Goal: Information Seeking & Learning: Learn about a topic

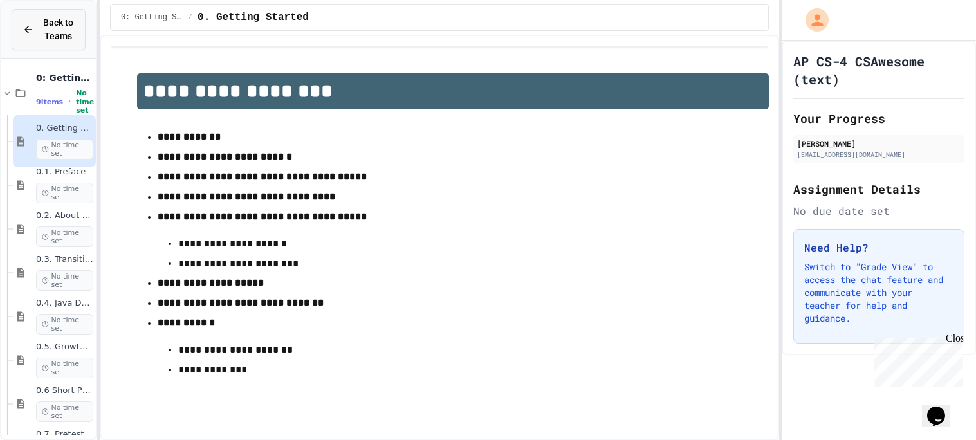
click at [35, 28] on div "Back to Teams" at bounding box center [49, 29] width 52 height 27
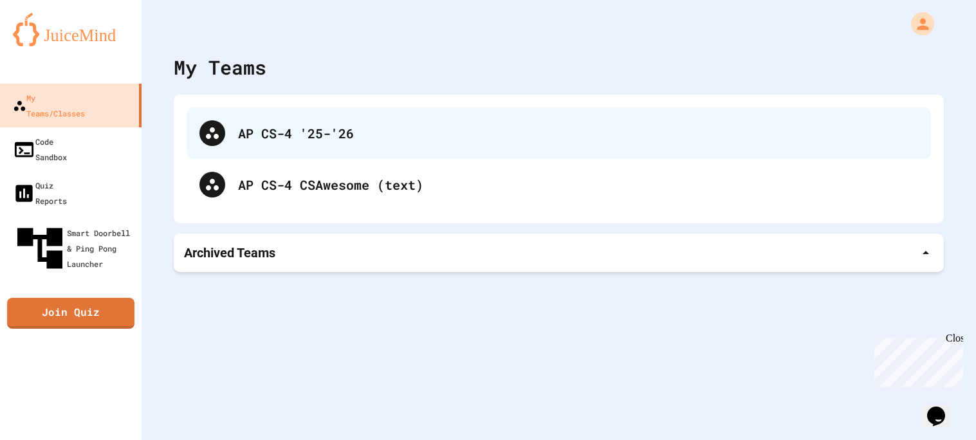
click at [301, 129] on div "AP CS-4 '25-'26" at bounding box center [578, 133] width 680 height 19
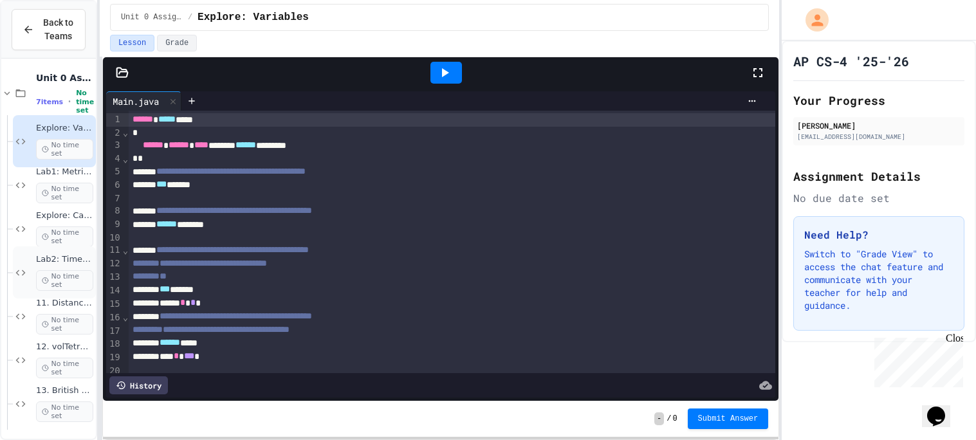
click at [70, 262] on span "Lab2: Time Lab" at bounding box center [64, 259] width 57 height 11
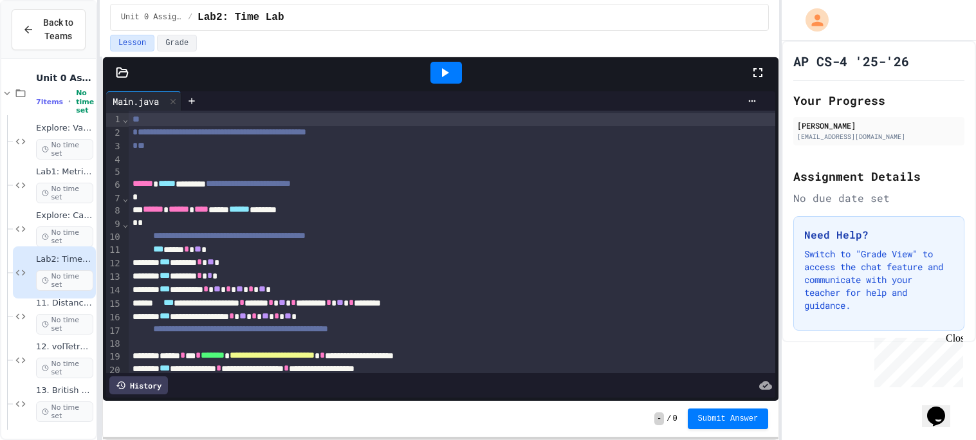
click at [454, 77] on div at bounding box center [447, 73] width 32 height 22
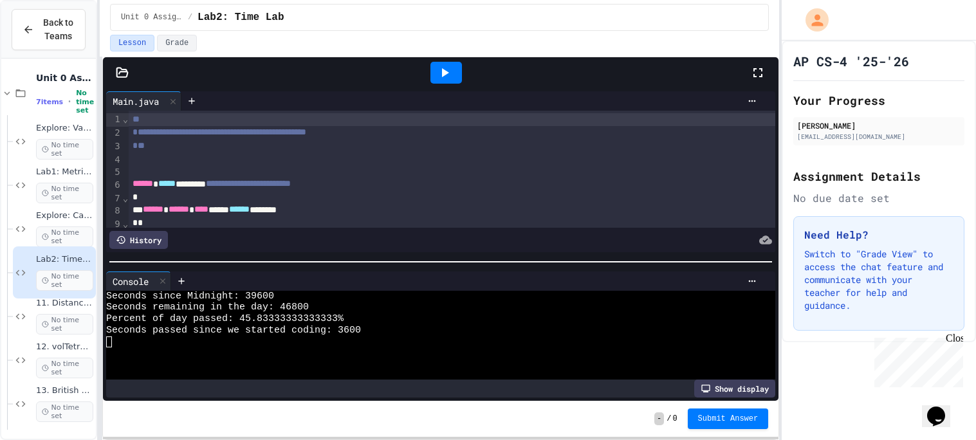
click at [396, 261] on div at bounding box center [441, 261] width 676 height 13
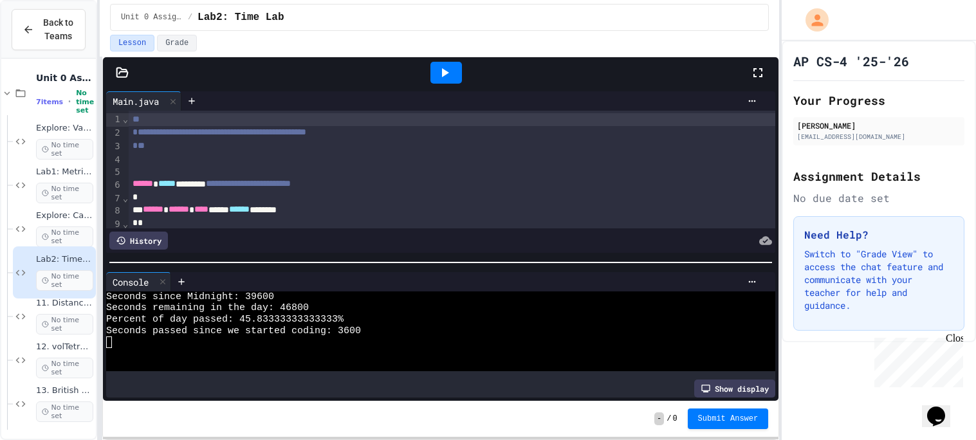
click at [451, 75] on icon at bounding box center [444, 72] width 15 height 15
click at [79, 349] on span "12. volTetrahedron(t)" at bounding box center [64, 347] width 57 height 11
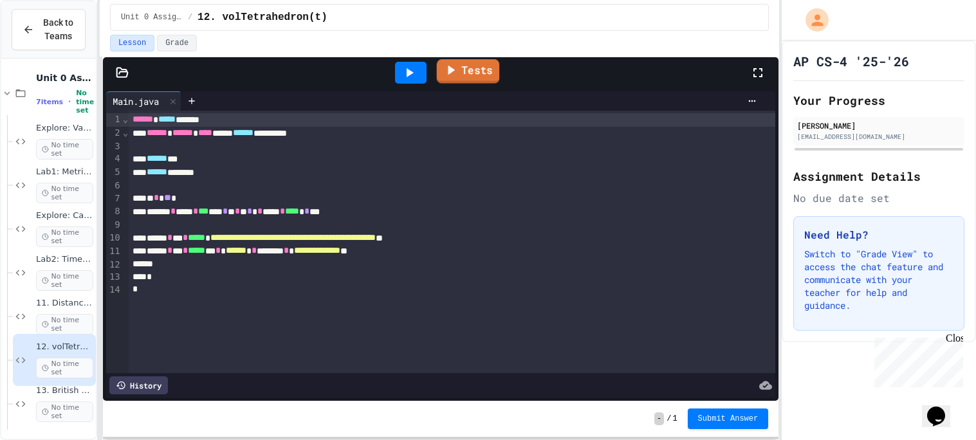
click at [461, 72] on link "Tests" at bounding box center [468, 71] width 63 height 24
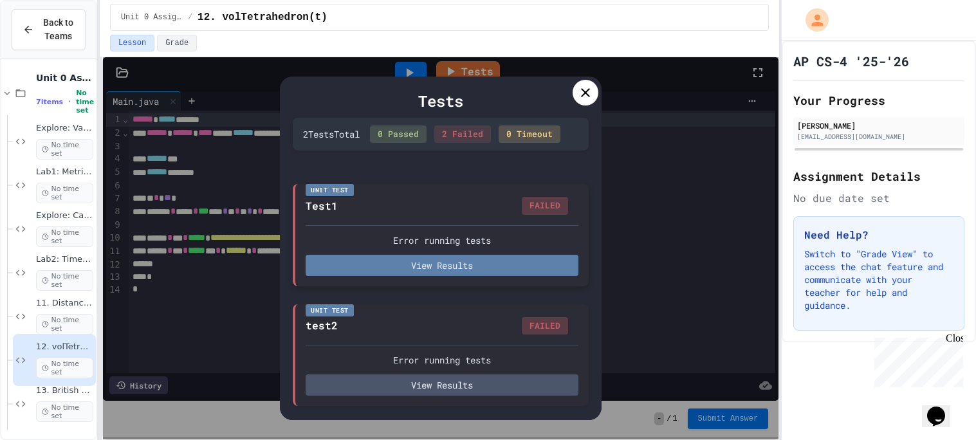
click at [410, 266] on button "View Results" at bounding box center [442, 265] width 273 height 21
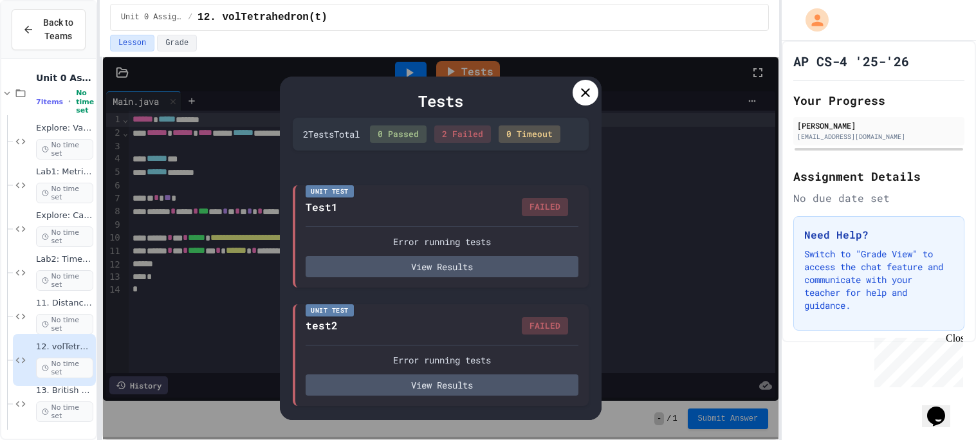
click at [592, 90] on icon at bounding box center [585, 92] width 15 height 15
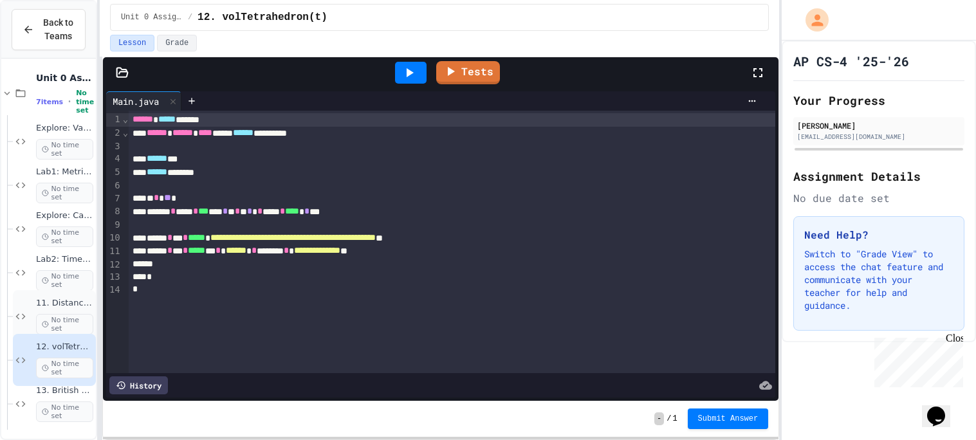
click at [67, 301] on span "11. DistanceFormula (t)" at bounding box center [64, 303] width 57 height 11
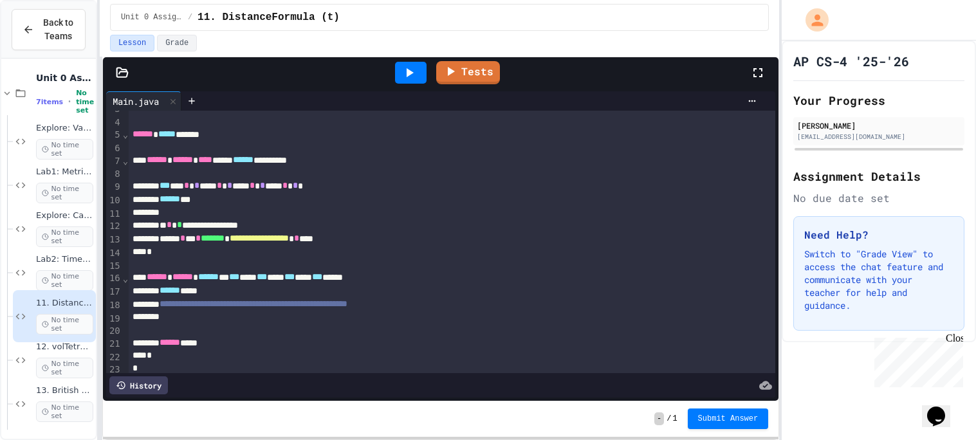
scroll to position [35, 0]
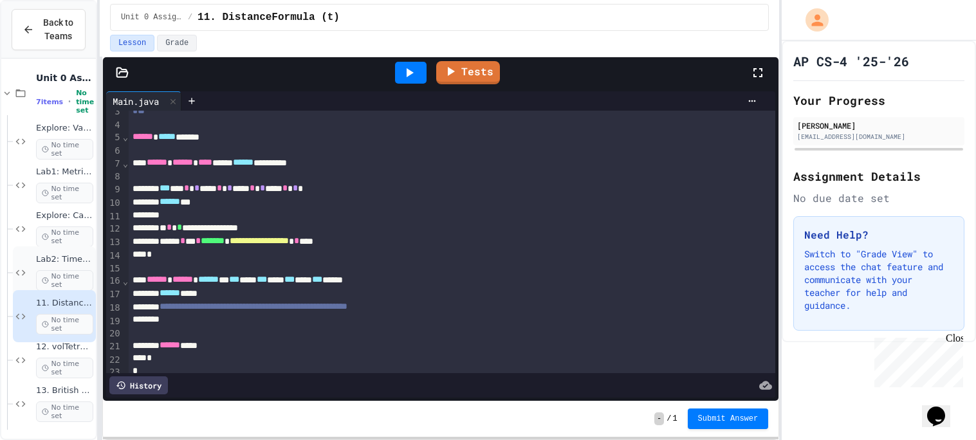
click at [73, 254] on span "Lab2: Time Lab" at bounding box center [64, 259] width 57 height 11
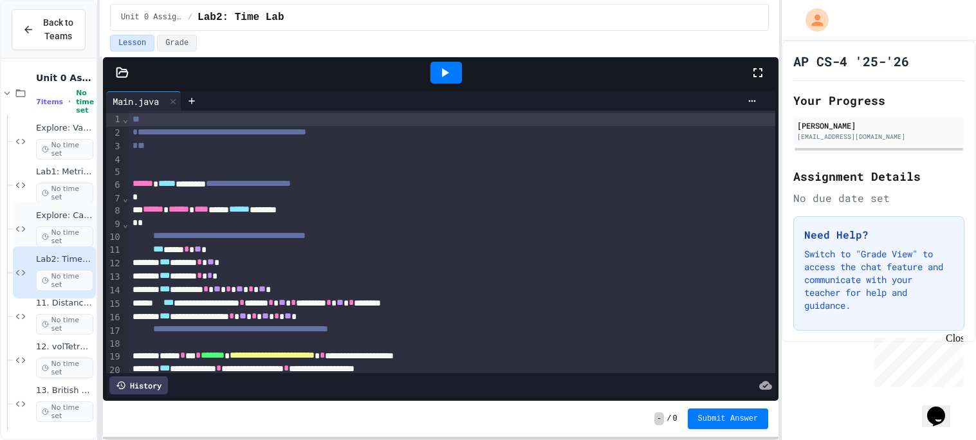
click at [80, 212] on span "Explore: Casting" at bounding box center [64, 215] width 57 height 11
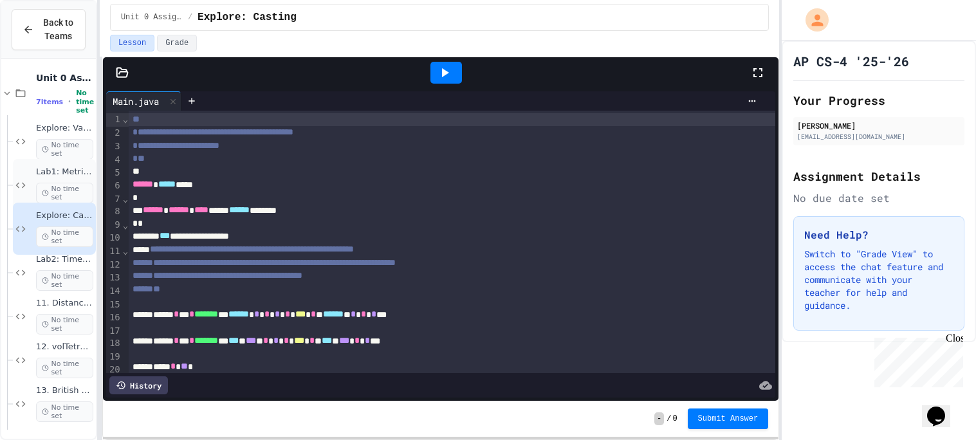
click at [80, 167] on span "Lab1: Metric to Imperial" at bounding box center [64, 172] width 57 height 11
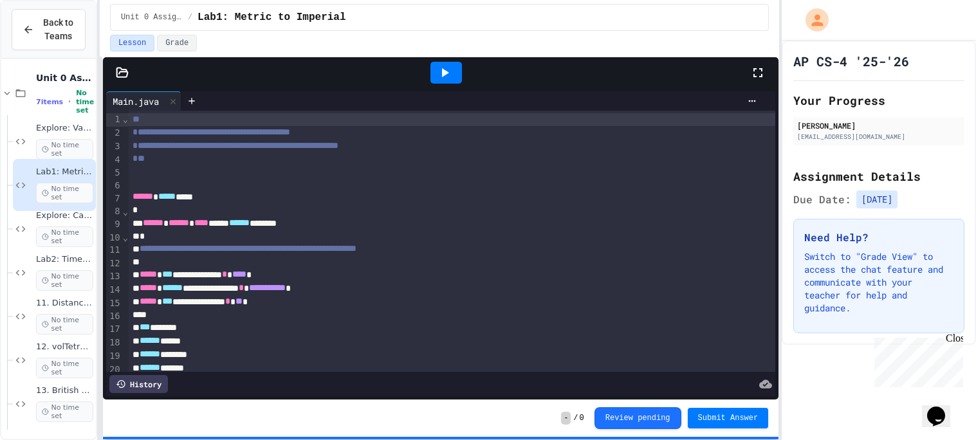
click at [444, 70] on icon at bounding box center [445, 72] width 7 height 9
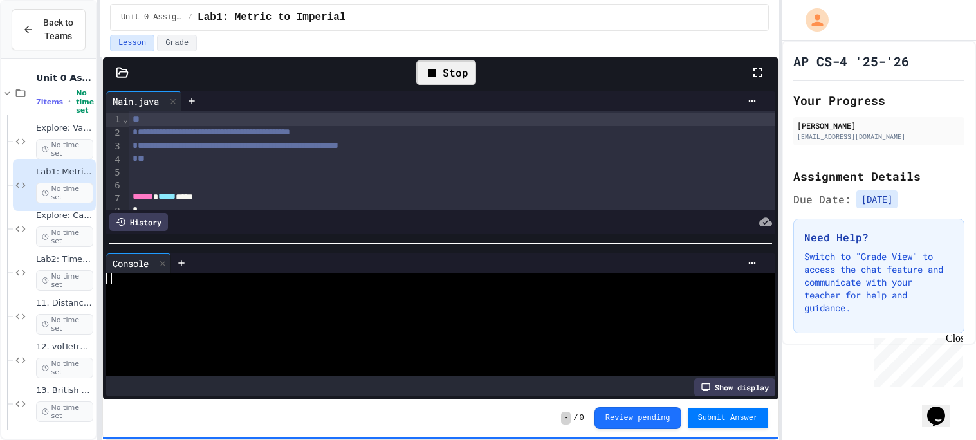
click at [441, 71] on div "Stop" at bounding box center [446, 72] width 60 height 24
click at [51, 26] on span "Back to Teams" at bounding box center [58, 29] width 33 height 27
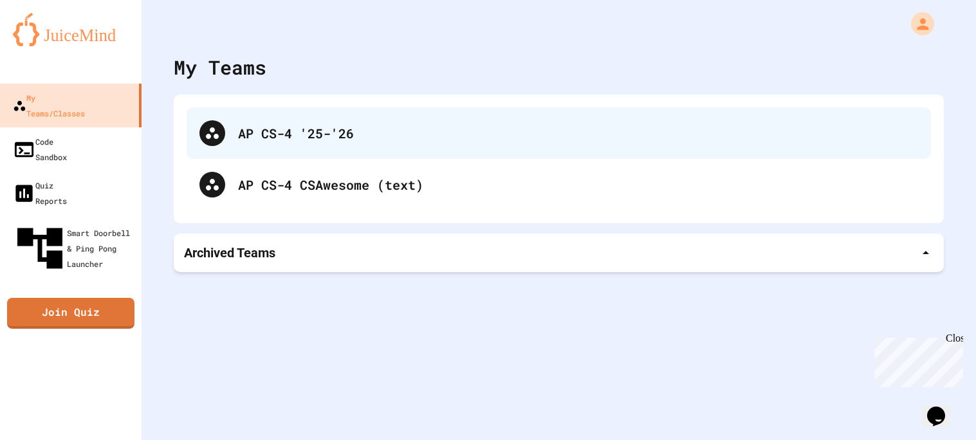
click at [319, 139] on div "AP CS-4 '25-'26" at bounding box center [578, 133] width 680 height 19
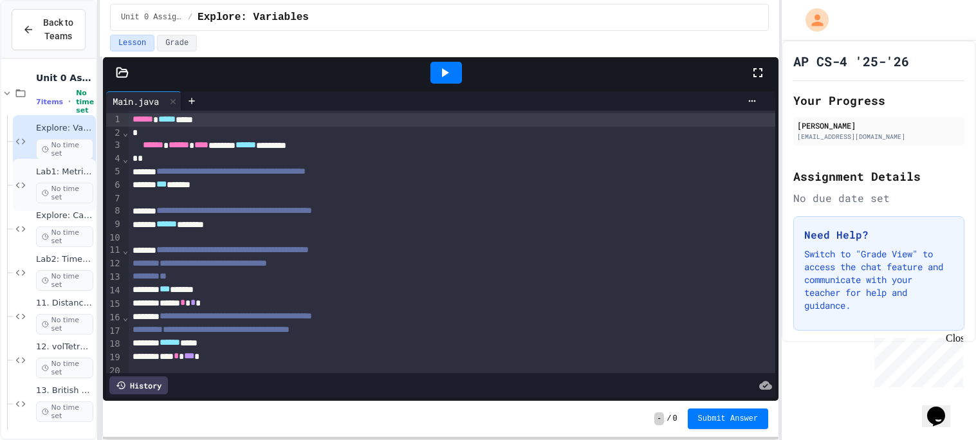
click at [60, 178] on div "Lab1: Metric to Imperial No time set" at bounding box center [64, 185] width 57 height 37
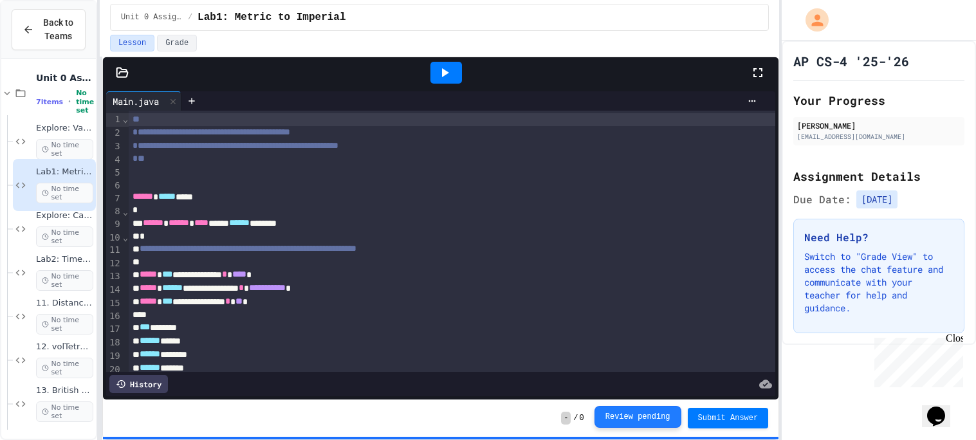
click at [638, 414] on button "Review pending" at bounding box center [638, 417] width 87 height 22
